Goal: Task Accomplishment & Management: Use online tool/utility

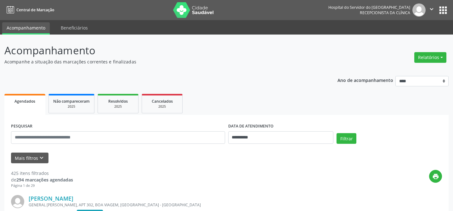
scroll to position [57, 0]
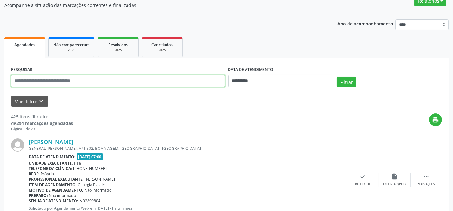
click at [170, 85] on input "text" at bounding box center [118, 81] width 214 height 13
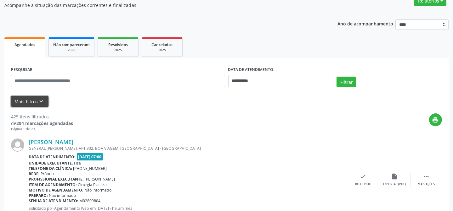
click at [24, 101] on button "Mais filtros keyboard_arrow_down" at bounding box center [29, 101] width 37 height 11
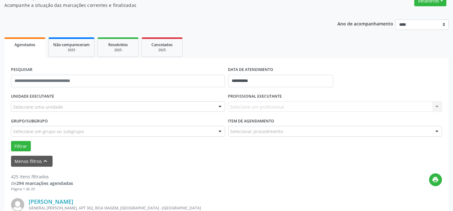
click at [209, 108] on div "Selecione uma unidade" at bounding box center [118, 107] width 214 height 11
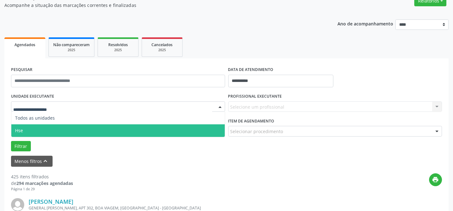
click at [190, 131] on span "Hse" at bounding box center [117, 131] width 213 height 13
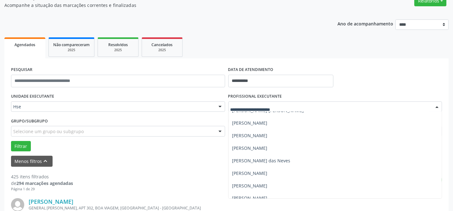
scroll to position [2430, 0]
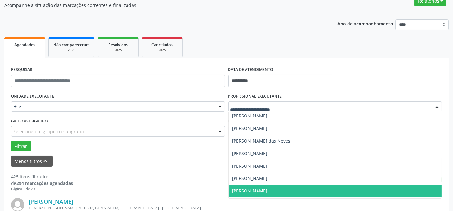
click at [308, 191] on span "[PERSON_NAME]" at bounding box center [334, 191] width 213 height 13
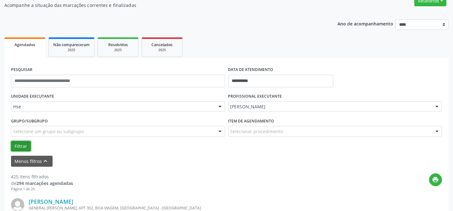
click at [18, 144] on button "Filtrar" at bounding box center [21, 146] width 20 height 11
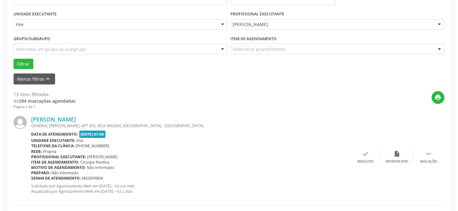
scroll to position [171, 0]
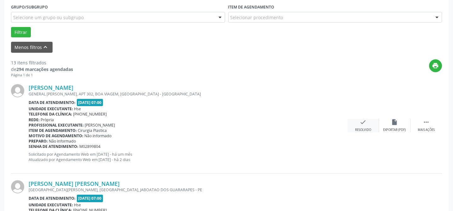
click at [365, 125] on icon "check" at bounding box center [363, 122] width 7 height 7
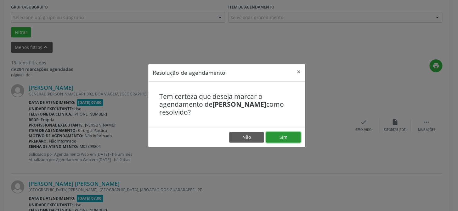
click at [290, 138] on button "Sim" at bounding box center [283, 137] width 35 height 11
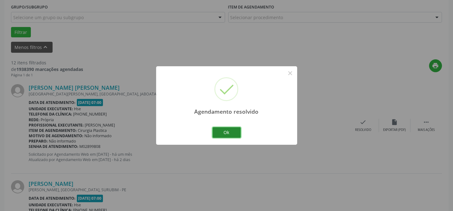
click at [229, 134] on button "Ok" at bounding box center [226, 132] width 28 height 11
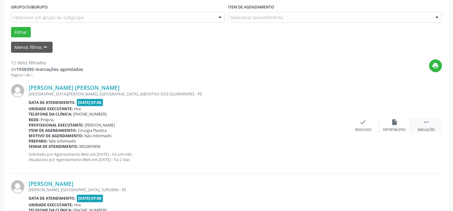
click at [426, 122] on icon "" at bounding box center [425, 122] width 7 height 7
click at [393, 125] on icon "alarm_off" at bounding box center [394, 122] width 7 height 7
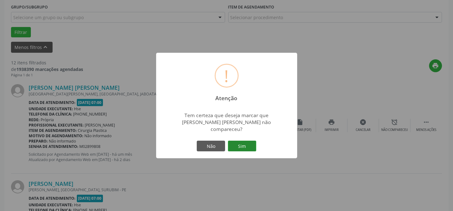
click at [245, 143] on button "Sim" at bounding box center [242, 146] width 28 height 11
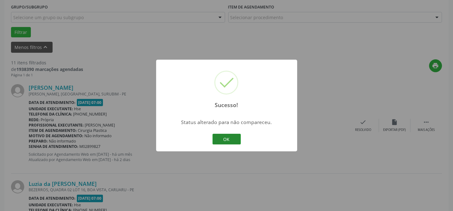
click at [233, 140] on button "OK" at bounding box center [226, 139] width 28 height 11
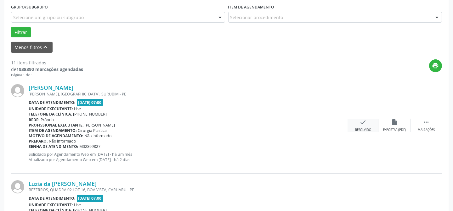
click at [364, 125] on icon "check" at bounding box center [363, 122] width 7 height 7
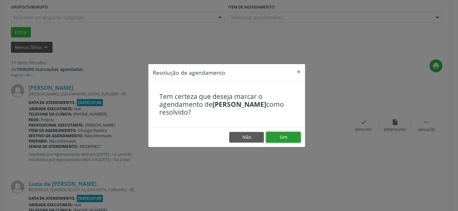
click at [283, 139] on button "Sim" at bounding box center [283, 137] width 35 height 11
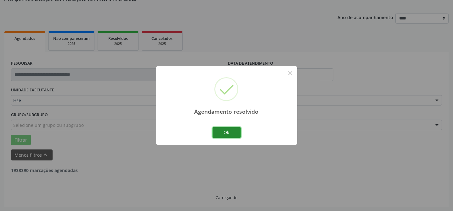
click at [229, 132] on button "Ok" at bounding box center [226, 132] width 28 height 11
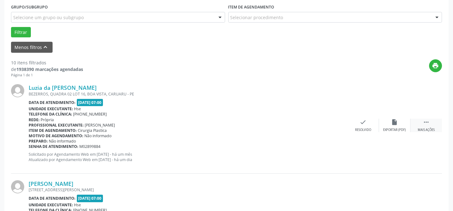
click at [421, 126] on div " Mais ações" at bounding box center [425, 126] width 31 height 14
click at [397, 128] on div "Não compareceu" at bounding box center [394, 130] width 27 height 4
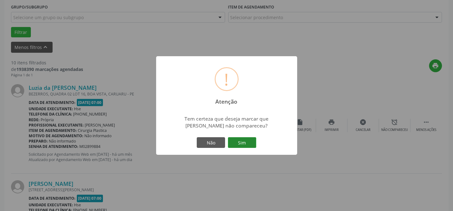
click at [248, 144] on button "Sim" at bounding box center [242, 142] width 28 height 11
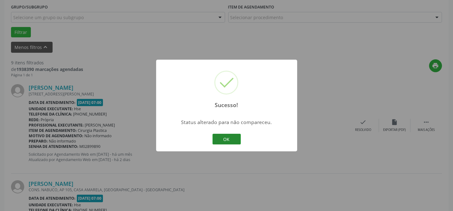
click at [231, 138] on button "OK" at bounding box center [226, 139] width 28 height 11
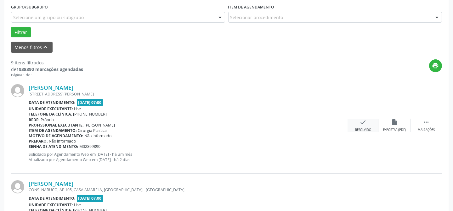
click at [360, 126] on div "check Resolvido" at bounding box center [362, 126] width 31 height 14
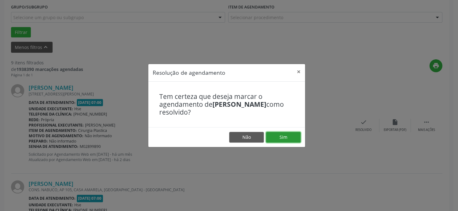
click at [278, 139] on button "Sim" at bounding box center [283, 137] width 35 height 11
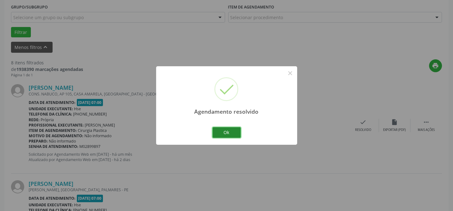
click at [228, 133] on button "Ok" at bounding box center [226, 132] width 28 height 11
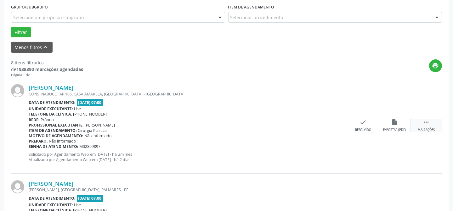
click at [424, 123] on icon "" at bounding box center [425, 122] width 7 height 7
click at [391, 129] on div "Não compareceu" at bounding box center [394, 130] width 27 height 4
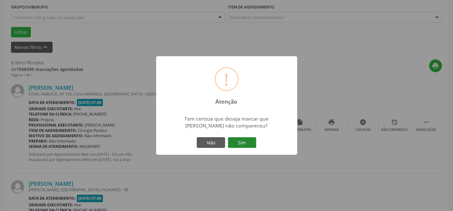
click at [252, 139] on button "Sim" at bounding box center [242, 142] width 28 height 11
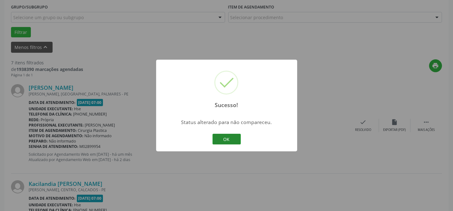
click at [232, 137] on button "OK" at bounding box center [226, 139] width 28 height 11
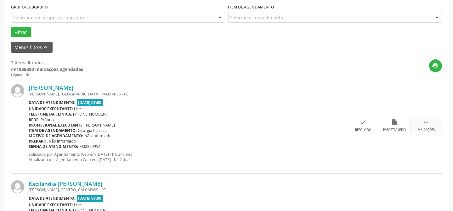
click at [423, 120] on icon "" at bounding box center [425, 122] width 7 height 7
click at [394, 124] on icon "alarm_off" at bounding box center [394, 122] width 7 height 7
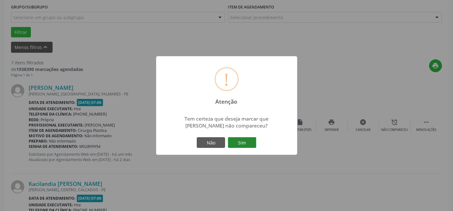
click at [244, 146] on button "Sim" at bounding box center [242, 142] width 28 height 11
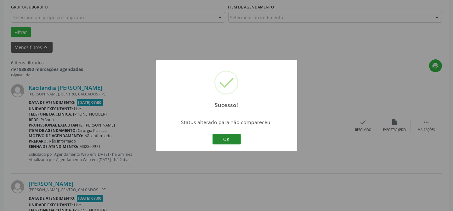
click at [236, 140] on button "OK" at bounding box center [226, 139] width 28 height 11
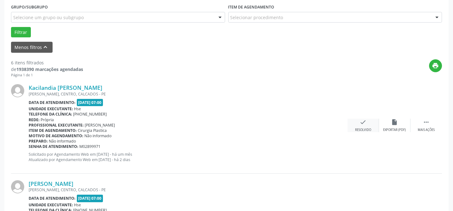
click at [360, 126] on div "check Resolvido" at bounding box center [362, 126] width 31 height 14
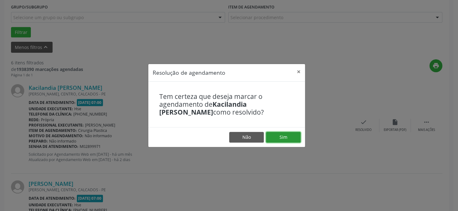
click at [280, 133] on button "Sim" at bounding box center [283, 137] width 35 height 11
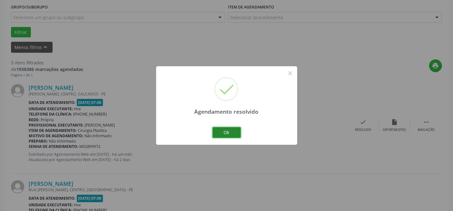
click at [235, 134] on button "Ok" at bounding box center [226, 132] width 28 height 11
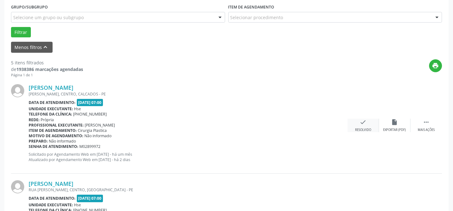
click at [365, 125] on div "check Resolvido" at bounding box center [362, 126] width 31 height 14
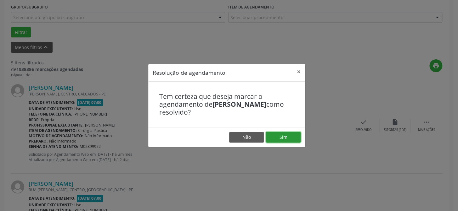
click at [289, 136] on button "Sim" at bounding box center [283, 137] width 35 height 11
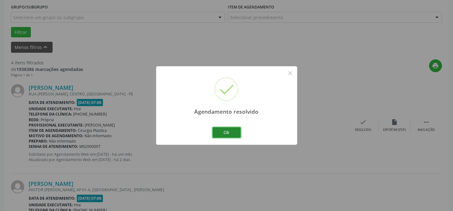
click at [222, 135] on button "Ok" at bounding box center [226, 132] width 28 height 11
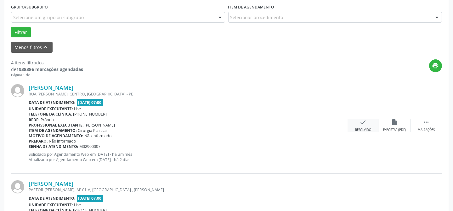
click at [370, 127] on div "check Resolvido" at bounding box center [362, 126] width 31 height 14
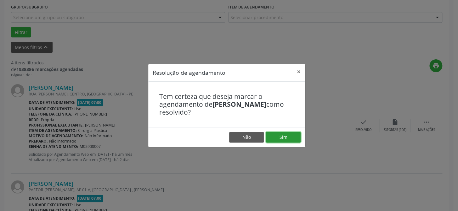
click at [283, 139] on button "Sim" at bounding box center [283, 137] width 35 height 11
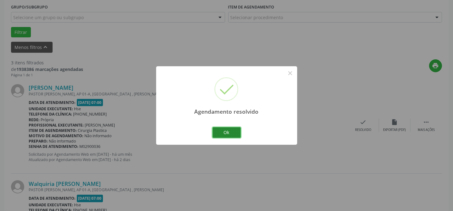
click at [231, 133] on button "Ok" at bounding box center [226, 132] width 28 height 11
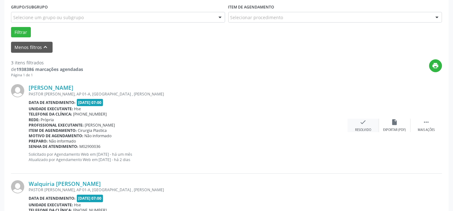
click at [362, 126] on div "check Resolvido" at bounding box center [362, 126] width 31 height 14
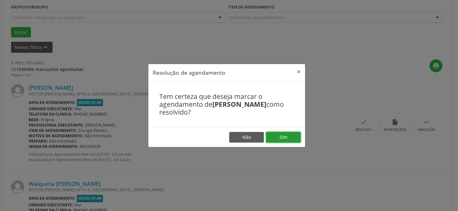
click at [283, 136] on button "Sim" at bounding box center [283, 137] width 35 height 11
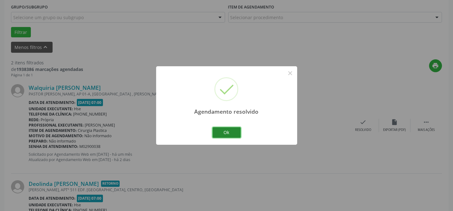
click at [231, 131] on button "Ok" at bounding box center [226, 132] width 28 height 11
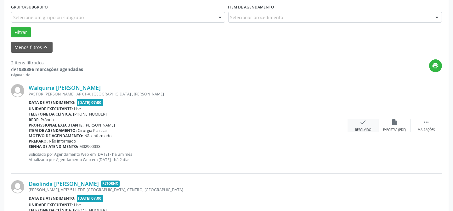
click at [366, 123] on icon "check" at bounding box center [363, 122] width 7 height 7
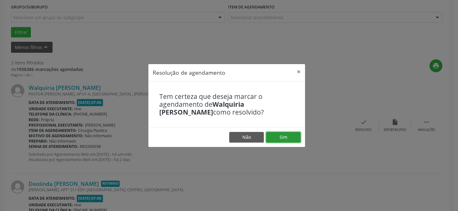
click at [288, 136] on button "Sim" at bounding box center [283, 137] width 35 height 11
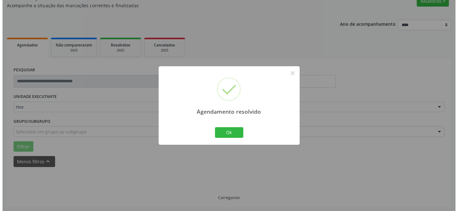
scroll to position [144, 0]
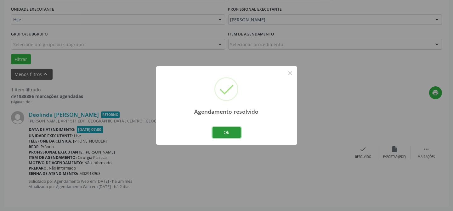
click at [231, 138] on div "Ok Cancel" at bounding box center [226, 132] width 31 height 13
click at [231, 134] on button "Ok" at bounding box center [226, 132] width 28 height 11
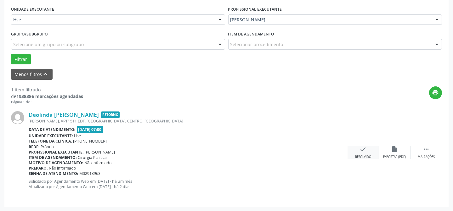
click at [364, 150] on icon "check" at bounding box center [363, 149] width 7 height 7
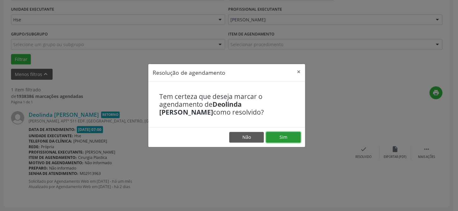
click at [291, 137] on button "Sim" at bounding box center [283, 137] width 35 height 11
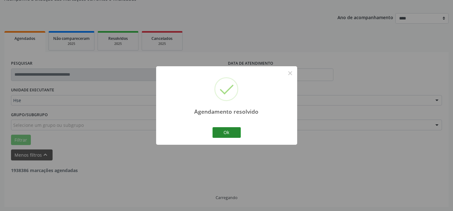
scroll to position [42, 0]
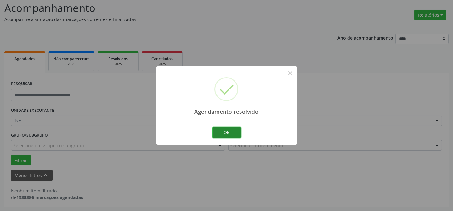
click at [233, 132] on button "Ok" at bounding box center [226, 132] width 28 height 11
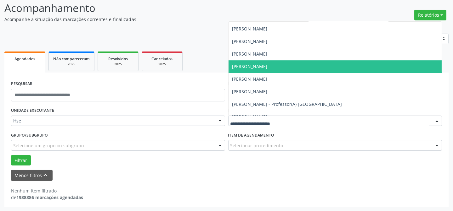
scroll to position [4032, 0]
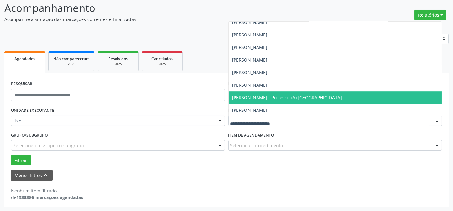
click at [357, 96] on span "[PERSON_NAME] - Professor(A) [GEOGRAPHIC_DATA]" at bounding box center [334, 98] width 213 height 13
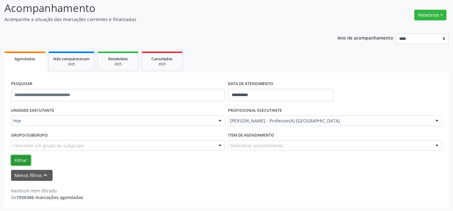
click at [17, 158] on button "Filtrar" at bounding box center [21, 160] width 20 height 11
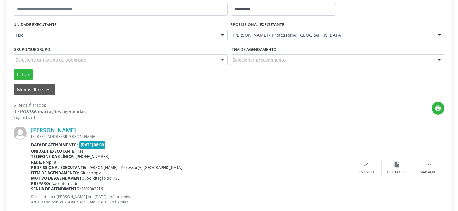
scroll to position [186, 0]
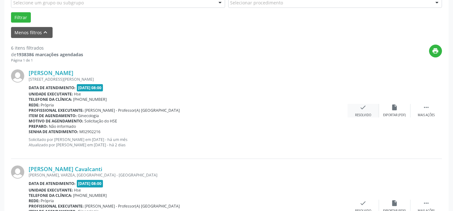
click at [372, 107] on div "check Resolvido" at bounding box center [362, 111] width 31 height 14
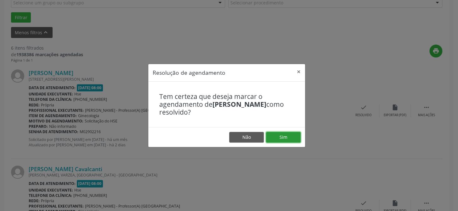
click at [292, 136] on button "Sim" at bounding box center [283, 137] width 35 height 11
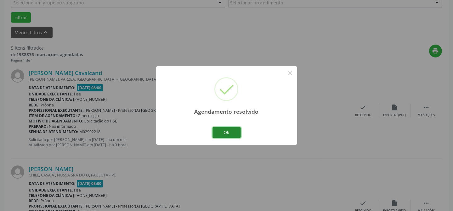
click at [227, 130] on button "Ok" at bounding box center [226, 132] width 28 height 11
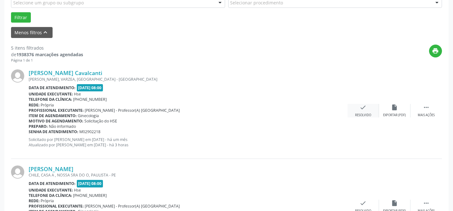
click at [361, 114] on div "Resolvido" at bounding box center [363, 115] width 16 height 4
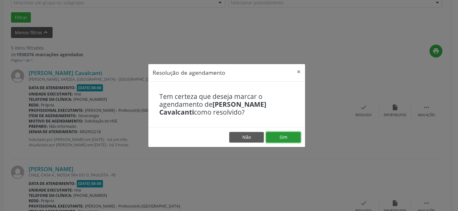
click at [282, 138] on button "Sim" at bounding box center [283, 137] width 35 height 11
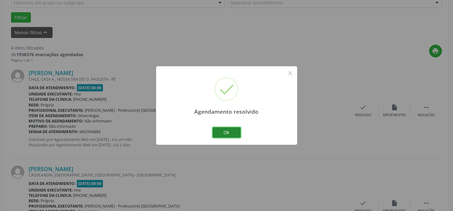
click at [236, 134] on button "Ok" at bounding box center [226, 132] width 28 height 11
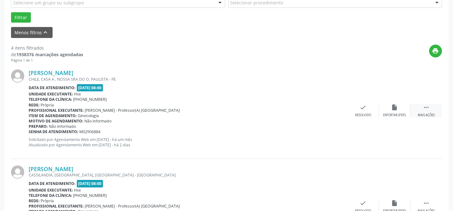
click at [425, 110] on icon "" at bounding box center [425, 107] width 7 height 7
click at [391, 114] on div "Não compareceu" at bounding box center [394, 115] width 27 height 4
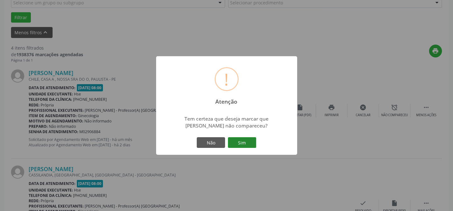
click at [245, 141] on button "Sim" at bounding box center [242, 142] width 28 height 11
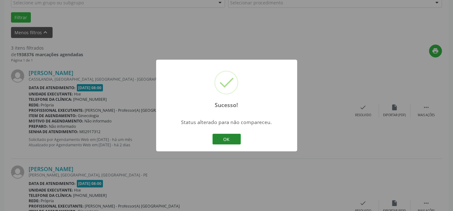
click at [230, 140] on button "OK" at bounding box center [226, 139] width 28 height 11
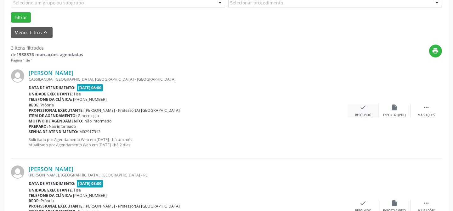
click at [365, 112] on div "check Resolvido" at bounding box center [362, 111] width 31 height 14
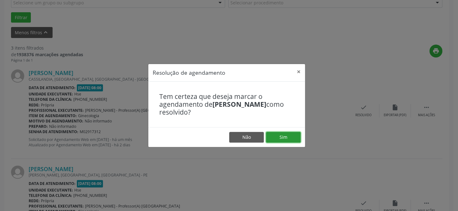
click at [292, 138] on button "Sim" at bounding box center [283, 137] width 35 height 11
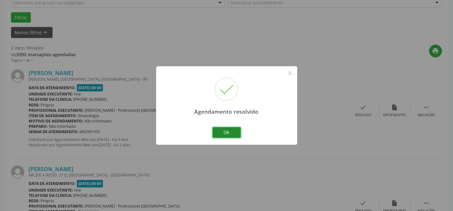
click at [230, 135] on button "Ok" at bounding box center [226, 132] width 28 height 11
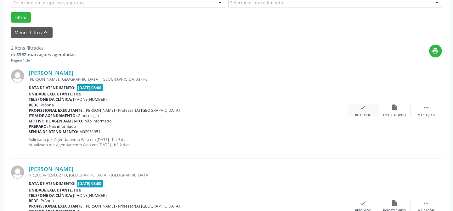
click at [362, 112] on div "check Resolvido" at bounding box center [362, 111] width 31 height 14
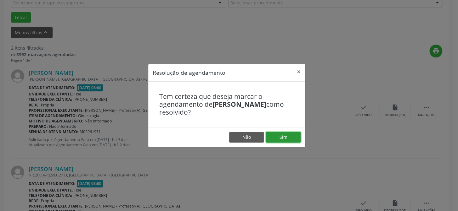
click at [284, 137] on button "Sim" at bounding box center [283, 137] width 35 height 11
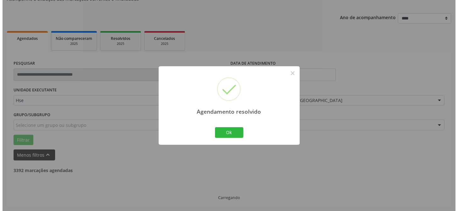
scroll to position [144, 0]
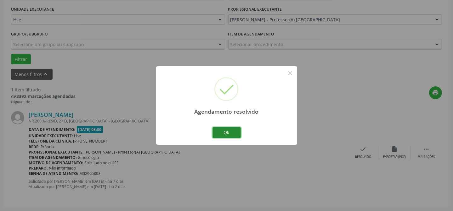
click at [230, 129] on button "Ok" at bounding box center [226, 132] width 28 height 11
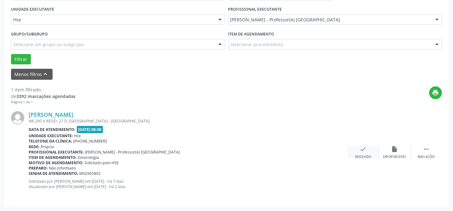
click at [366, 153] on div "check Resolvido" at bounding box center [362, 153] width 31 height 14
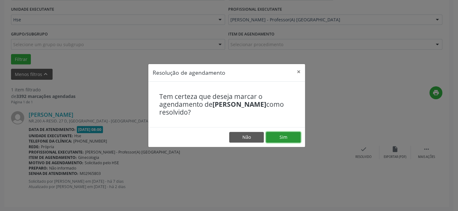
click at [283, 137] on button "Sim" at bounding box center [283, 137] width 35 height 11
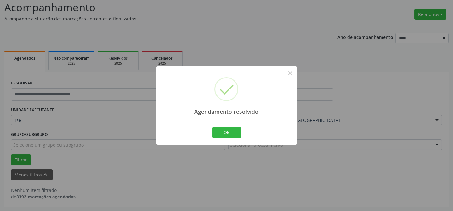
scroll to position [42, 0]
click at [228, 132] on button "Ok" at bounding box center [226, 132] width 28 height 11
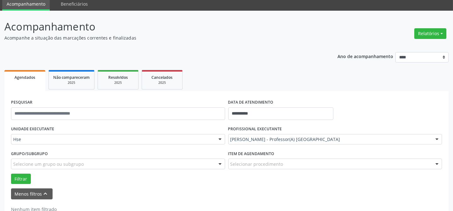
scroll to position [14, 0]
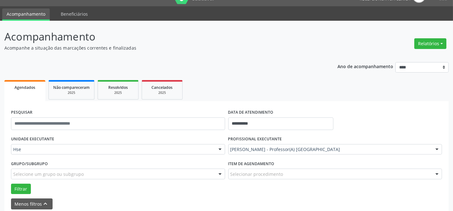
click at [431, 148] on div "[PERSON_NAME] - Professor(A) [GEOGRAPHIC_DATA]" at bounding box center [335, 149] width 214 height 11
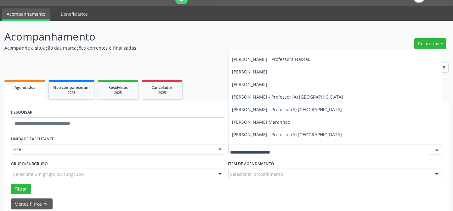
scroll to position [3638, 0]
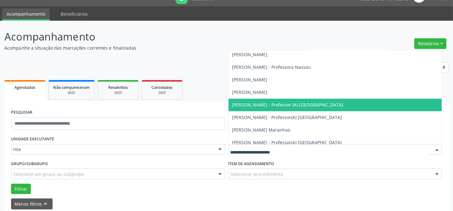
click at [307, 106] on span "[PERSON_NAME] - Professor (A) [GEOGRAPHIC_DATA]" at bounding box center [287, 105] width 111 height 6
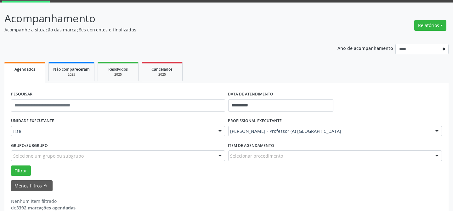
scroll to position [42, 0]
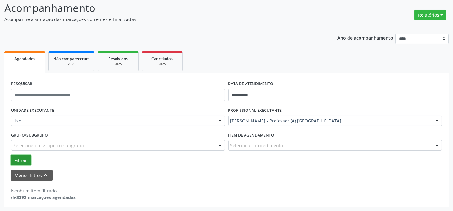
click at [22, 160] on button "Filtrar" at bounding box center [21, 160] width 20 height 11
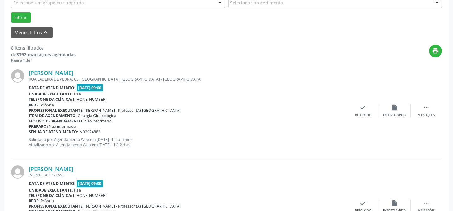
scroll to position [214, 0]
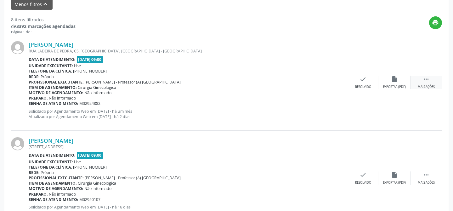
click at [430, 85] on div "Mais ações" at bounding box center [425, 87] width 17 height 4
click at [399, 87] on div "Não compareceu" at bounding box center [394, 87] width 27 height 4
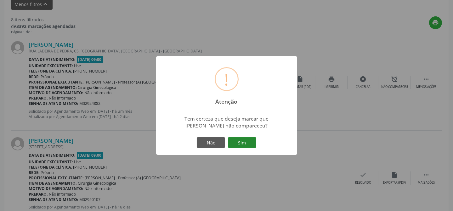
click at [236, 144] on button "Sim" at bounding box center [242, 142] width 28 height 11
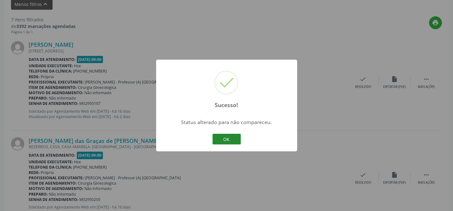
click at [236, 138] on button "OK" at bounding box center [226, 139] width 28 height 11
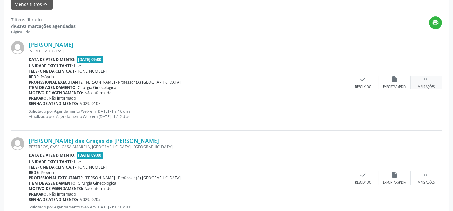
click at [419, 83] on div " Mais ações" at bounding box center [425, 83] width 31 height 14
click at [397, 85] on div "Não compareceu" at bounding box center [394, 87] width 27 height 4
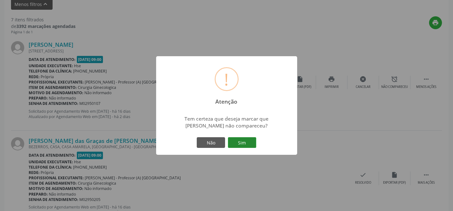
click at [249, 142] on button "Sim" at bounding box center [242, 142] width 28 height 11
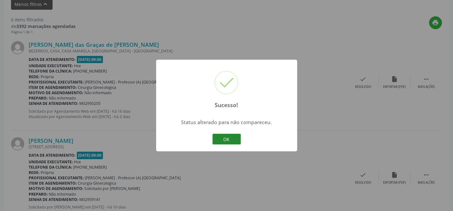
click at [236, 141] on button "OK" at bounding box center [226, 139] width 28 height 11
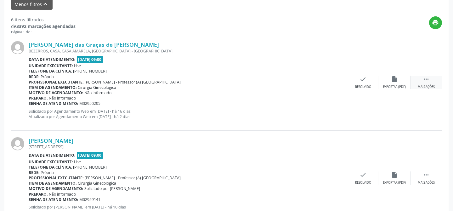
click at [426, 80] on icon "" at bounding box center [425, 79] width 7 height 7
click at [392, 88] on div "Não compareceu" at bounding box center [394, 87] width 27 height 4
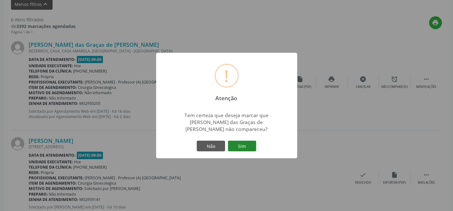
click at [247, 141] on button "Sim" at bounding box center [242, 146] width 28 height 11
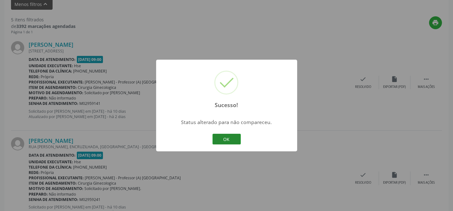
click at [229, 140] on button "OK" at bounding box center [226, 139] width 28 height 11
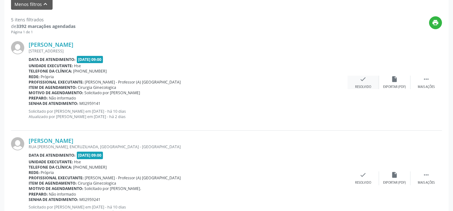
click at [365, 84] on div "check Resolvido" at bounding box center [362, 83] width 31 height 14
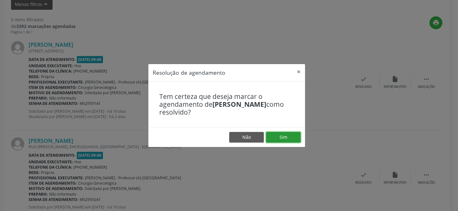
click at [291, 137] on button "Sim" at bounding box center [283, 137] width 35 height 11
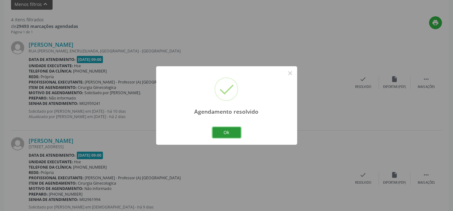
click at [235, 133] on button "Ok" at bounding box center [226, 132] width 28 height 11
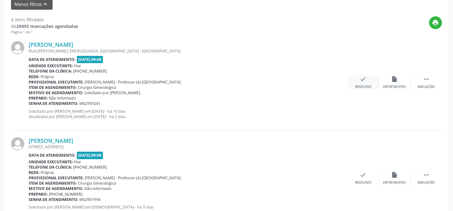
click at [362, 83] on div "check Resolvido" at bounding box center [362, 83] width 31 height 14
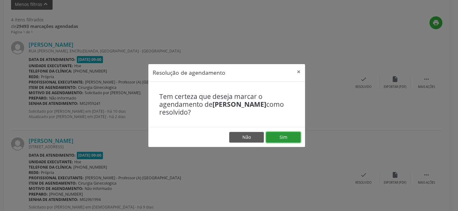
click at [292, 135] on button "Sim" at bounding box center [283, 137] width 35 height 11
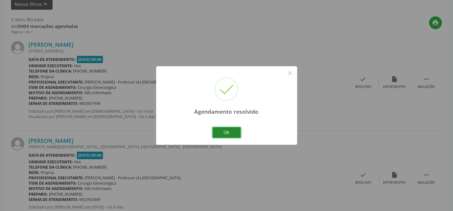
click at [231, 132] on button "Ok" at bounding box center [226, 132] width 28 height 11
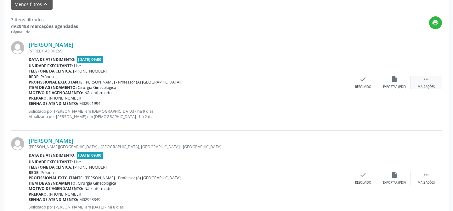
click at [428, 80] on icon "" at bounding box center [425, 79] width 7 height 7
click at [398, 83] on div "alarm_off Não compareceu" at bounding box center [394, 83] width 31 height 14
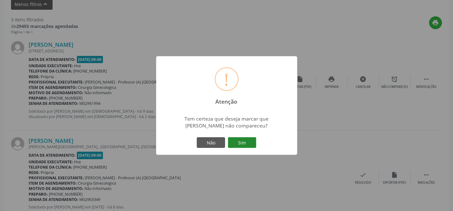
click at [245, 144] on button "Sim" at bounding box center [242, 142] width 28 height 11
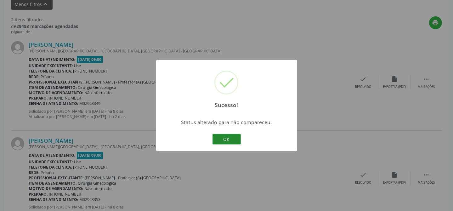
click at [229, 141] on button "OK" at bounding box center [226, 139] width 28 height 11
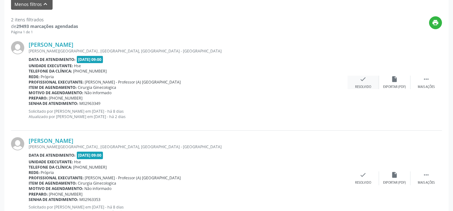
click at [365, 77] on icon "check" at bounding box center [363, 79] width 7 height 7
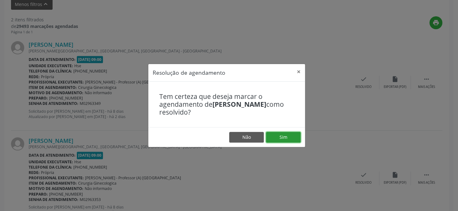
click at [286, 138] on button "Sim" at bounding box center [283, 137] width 35 height 11
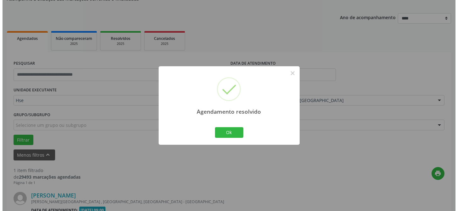
scroll to position [144, 0]
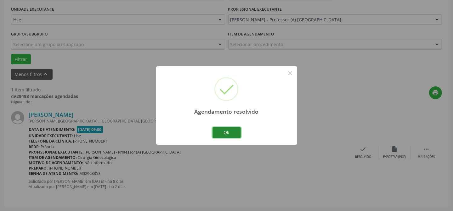
click at [230, 133] on button "Ok" at bounding box center [226, 132] width 28 height 11
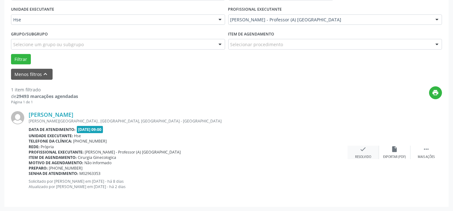
click at [367, 150] on div "check Resolvido" at bounding box center [362, 153] width 31 height 14
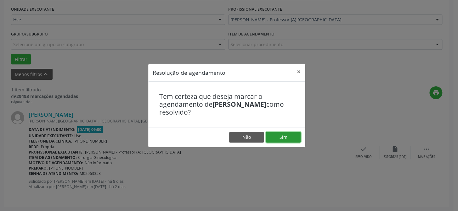
click at [292, 136] on button "Sim" at bounding box center [283, 137] width 35 height 11
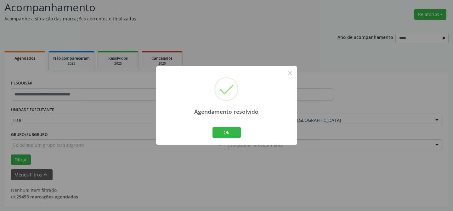
scroll to position [42, 0]
click at [228, 133] on button "Ok" at bounding box center [226, 132] width 28 height 11
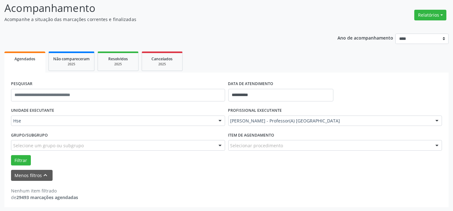
scroll to position [0, 0]
click at [24, 161] on button "Filtrar" at bounding box center [21, 160] width 20 height 11
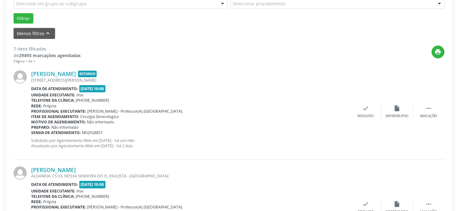
scroll to position [186, 0]
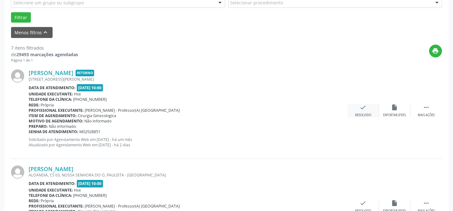
click at [369, 109] on div "check Resolvido" at bounding box center [362, 111] width 31 height 14
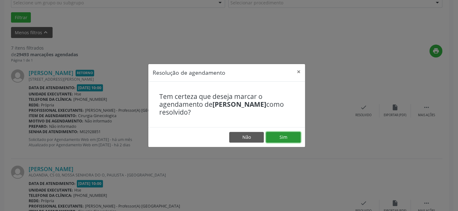
click at [281, 140] on button "Sim" at bounding box center [283, 137] width 35 height 11
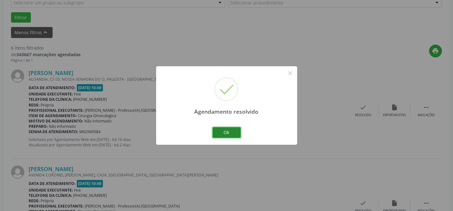
click at [235, 135] on button "Ok" at bounding box center [226, 132] width 28 height 11
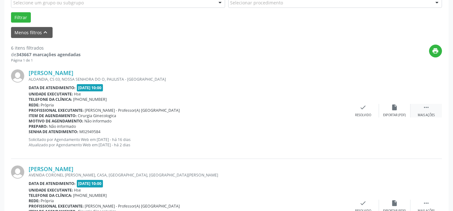
click at [432, 110] on div " Mais ações" at bounding box center [425, 111] width 31 height 14
click at [396, 116] on div "Não compareceu" at bounding box center [394, 115] width 27 height 4
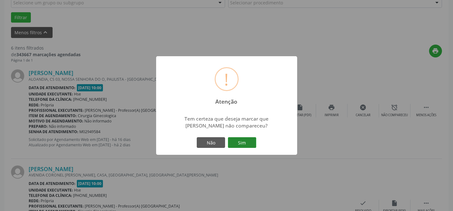
click at [242, 145] on button "Sim" at bounding box center [242, 142] width 28 height 11
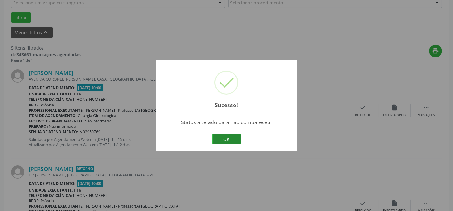
click at [234, 138] on button "OK" at bounding box center [226, 139] width 28 height 11
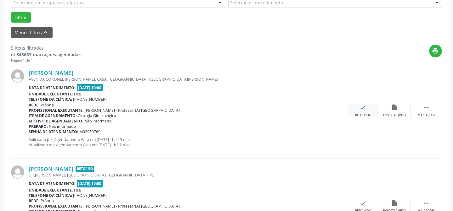
click at [367, 113] on div "Resolvido" at bounding box center [363, 115] width 16 height 4
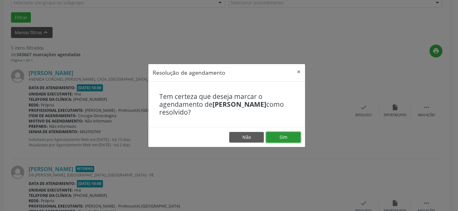
click at [277, 138] on button "Sim" at bounding box center [283, 137] width 35 height 11
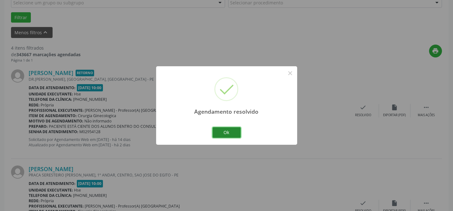
click at [228, 132] on button "Ok" at bounding box center [226, 132] width 28 height 11
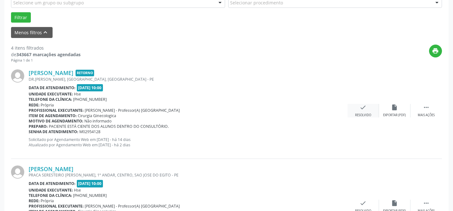
click at [363, 113] on div "check Resolvido" at bounding box center [362, 111] width 31 height 14
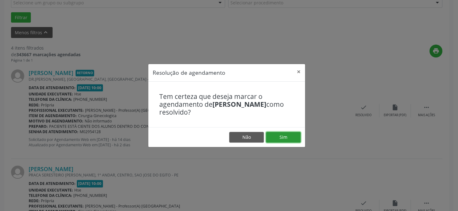
click at [293, 139] on button "Sim" at bounding box center [283, 137] width 35 height 11
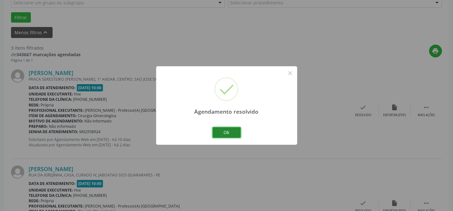
click at [230, 132] on button "Ok" at bounding box center [226, 132] width 28 height 11
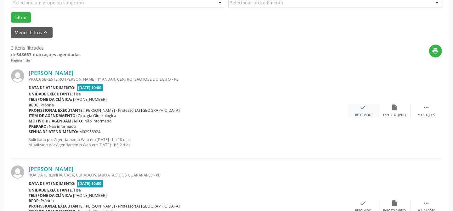
click at [365, 111] on div "check Resolvido" at bounding box center [362, 111] width 31 height 14
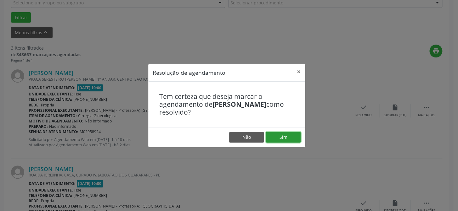
click at [279, 137] on button "Sim" at bounding box center [283, 137] width 35 height 11
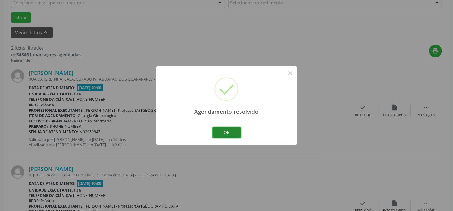
click at [230, 136] on button "Ok" at bounding box center [226, 132] width 28 height 11
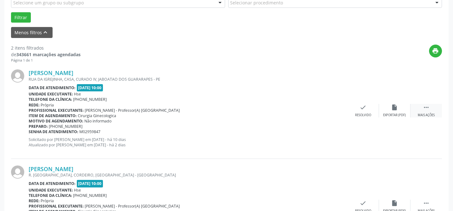
click at [429, 108] on icon "" at bounding box center [425, 107] width 7 height 7
click at [401, 113] on div "Não compareceu" at bounding box center [394, 115] width 27 height 4
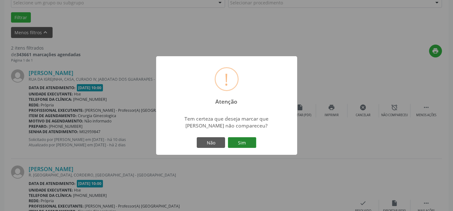
click at [251, 142] on button "Sim" at bounding box center [242, 142] width 28 height 11
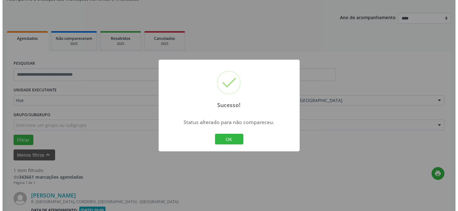
scroll to position [144, 0]
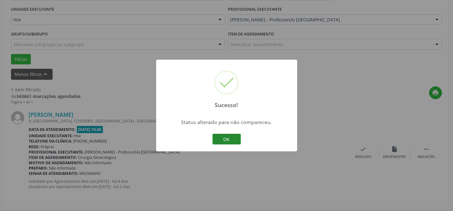
click at [215, 141] on button "OK" at bounding box center [226, 139] width 28 height 11
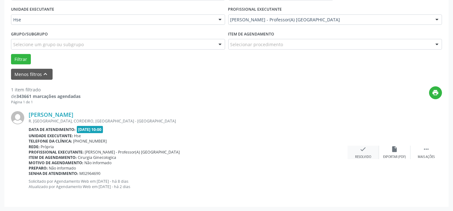
click at [362, 151] on icon "check" at bounding box center [363, 149] width 7 height 7
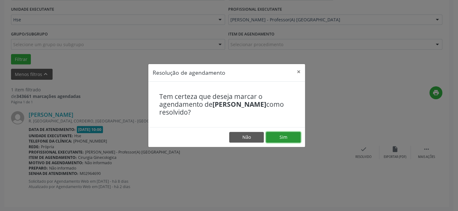
click at [277, 138] on button "Sim" at bounding box center [283, 137] width 35 height 11
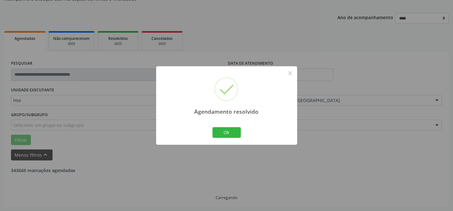
scroll to position [42, 0]
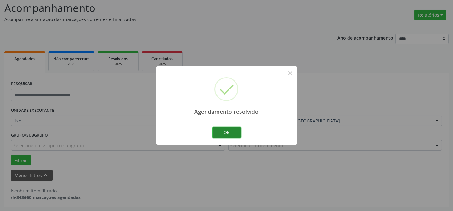
click at [231, 134] on button "Ok" at bounding box center [226, 132] width 28 height 11
